Goal: Information Seeking & Learning: Learn about a topic

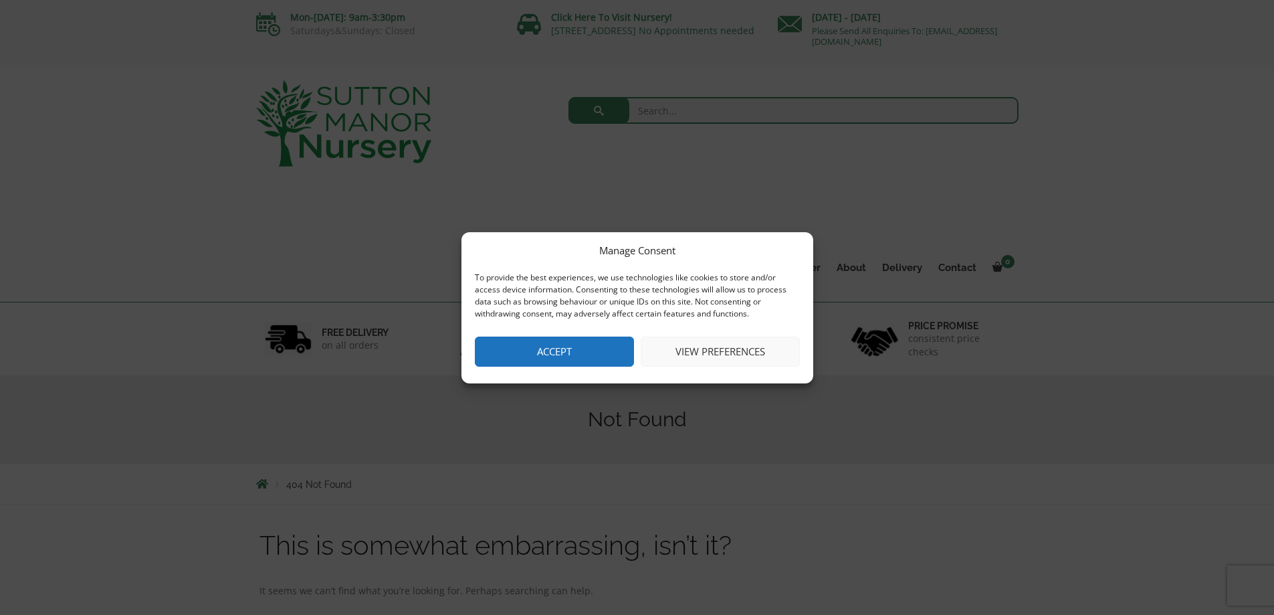
click at [609, 342] on button "Accept" at bounding box center [554, 351] width 159 height 30
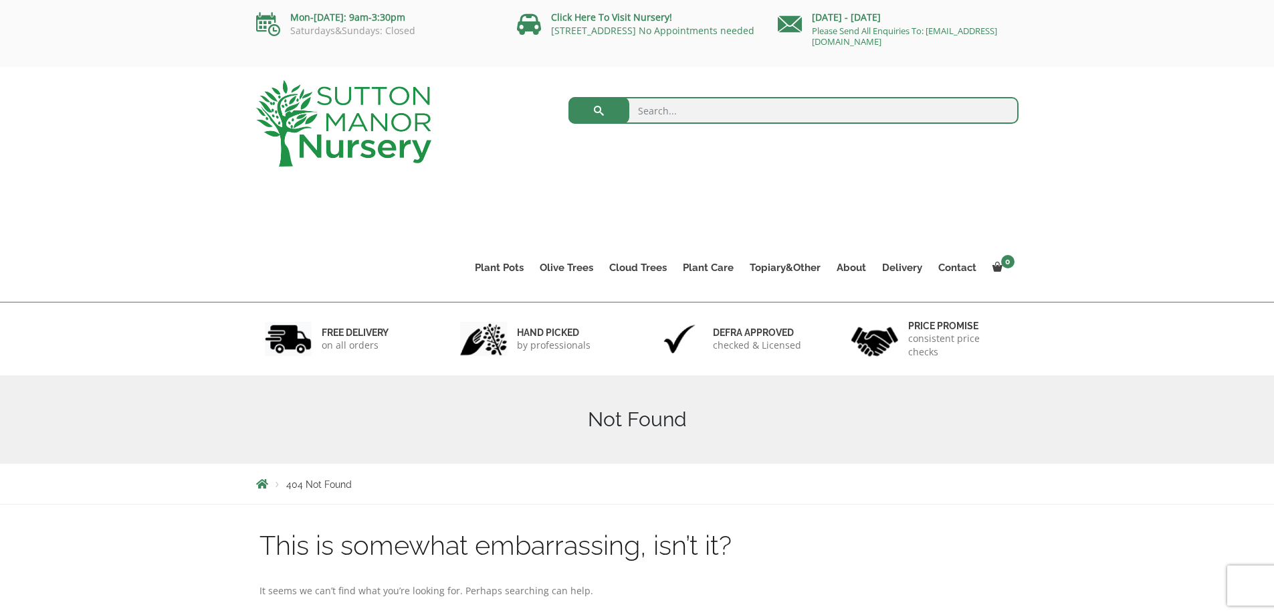
click at [691, 110] on input "search" at bounding box center [794, 110] width 450 height 27
type input "palm trees"
click at [569, 97] on button "submit" at bounding box center [599, 110] width 61 height 27
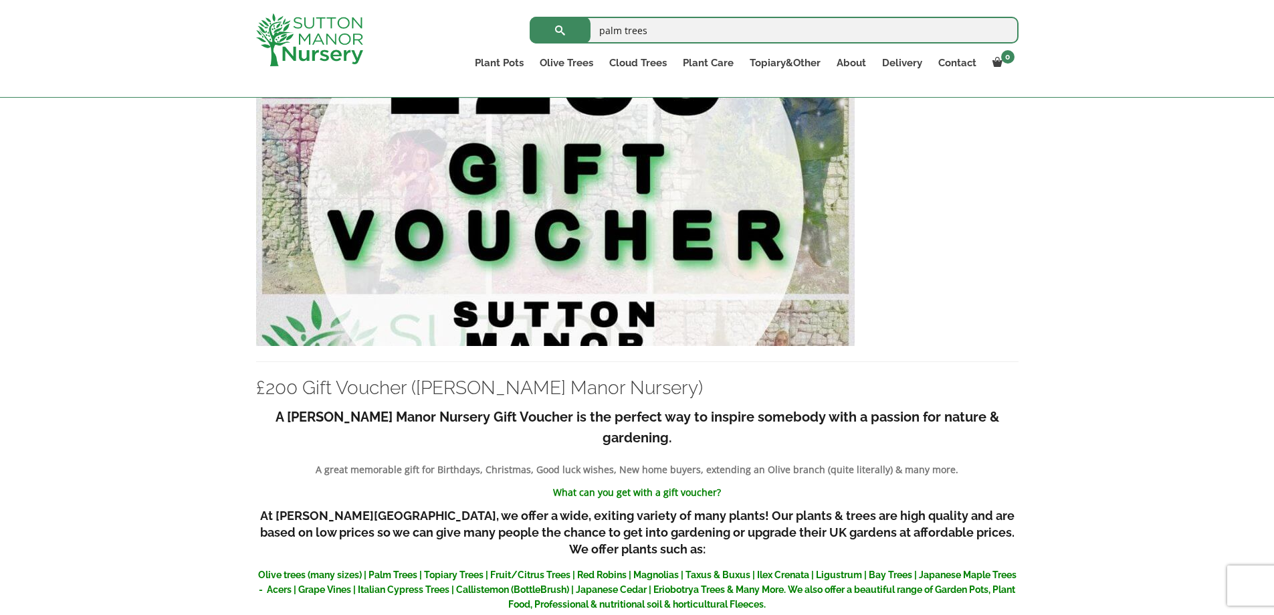
scroll to position [5594, 0]
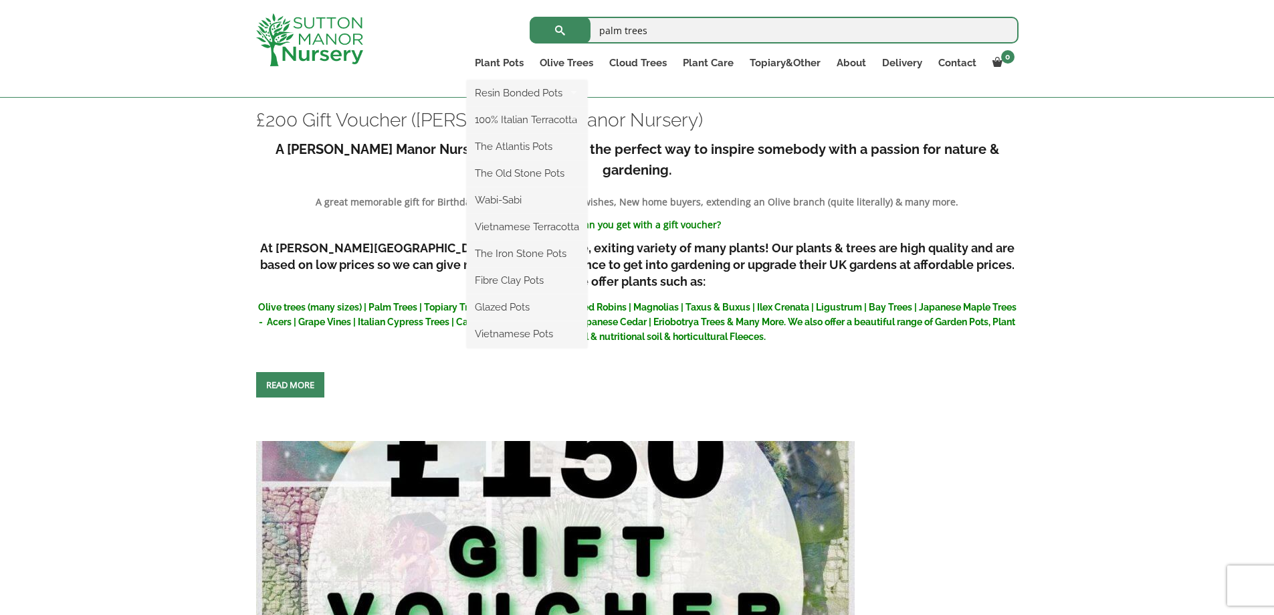
click at [492, 80] on ul "Resin Bonded Pots The Amalfi Pots The Milan Pots The Capri Pots The Brunello Po…" at bounding box center [527, 214] width 120 height 268
click at [510, 120] on link "100% Italian Terracotta" at bounding box center [527, 120] width 120 height 20
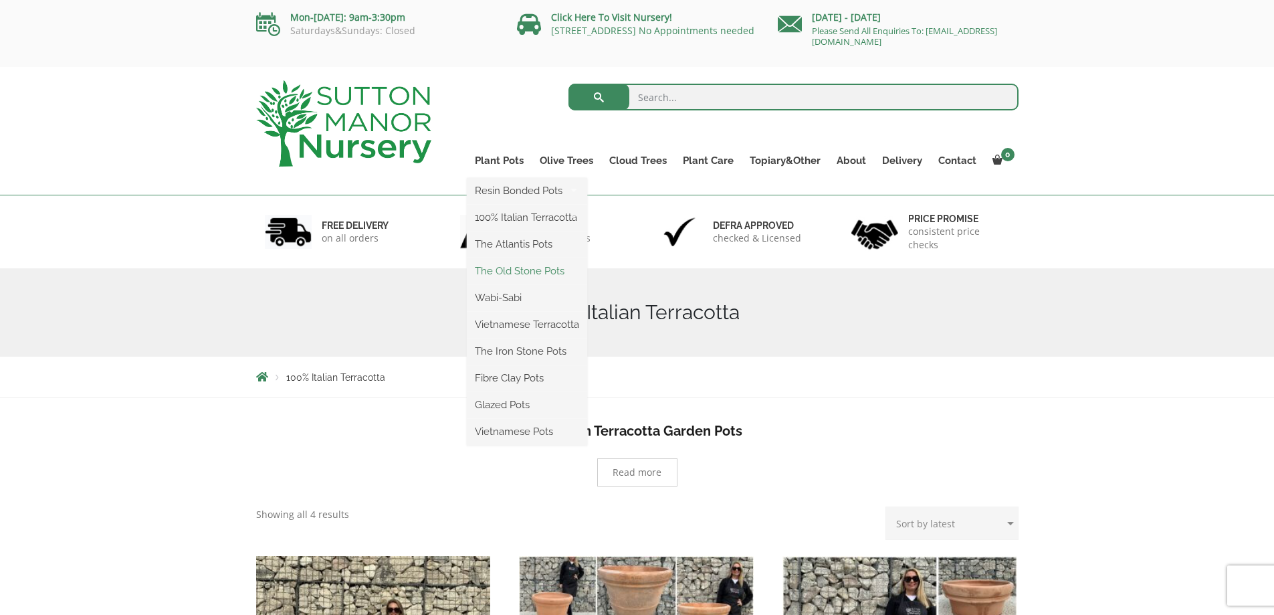
click at [509, 268] on link "The Old Stone Pots" at bounding box center [527, 271] width 120 height 20
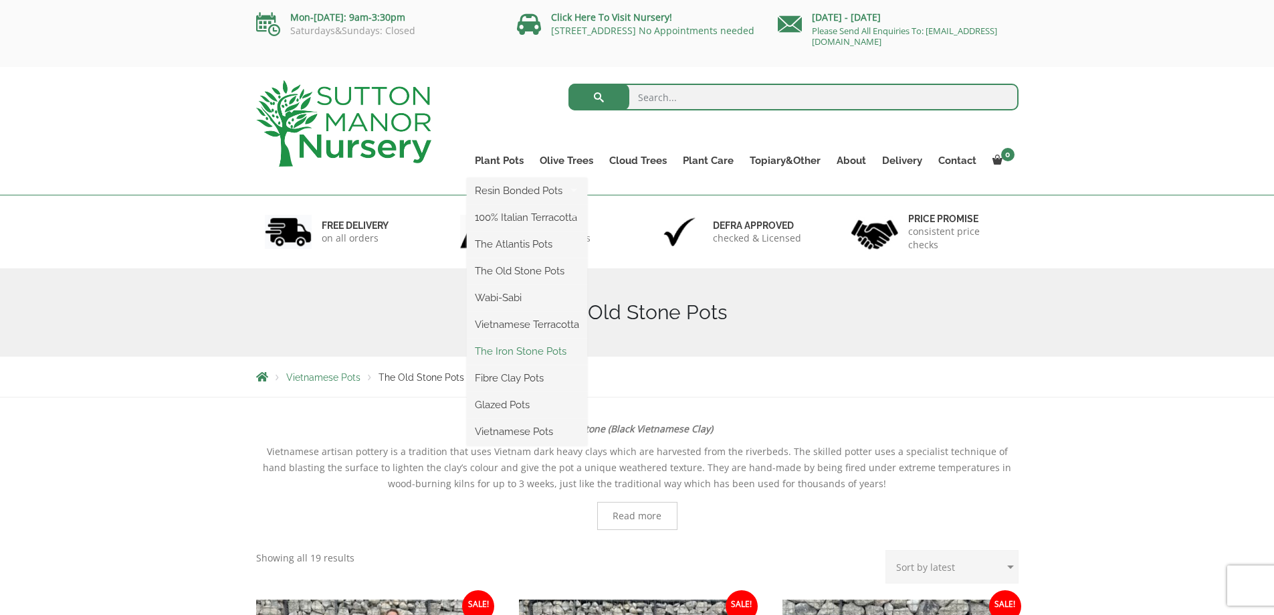
click at [496, 347] on link "The Iron Stone Pots" at bounding box center [527, 351] width 120 height 20
